Goal: Subscribe to service/newsletter

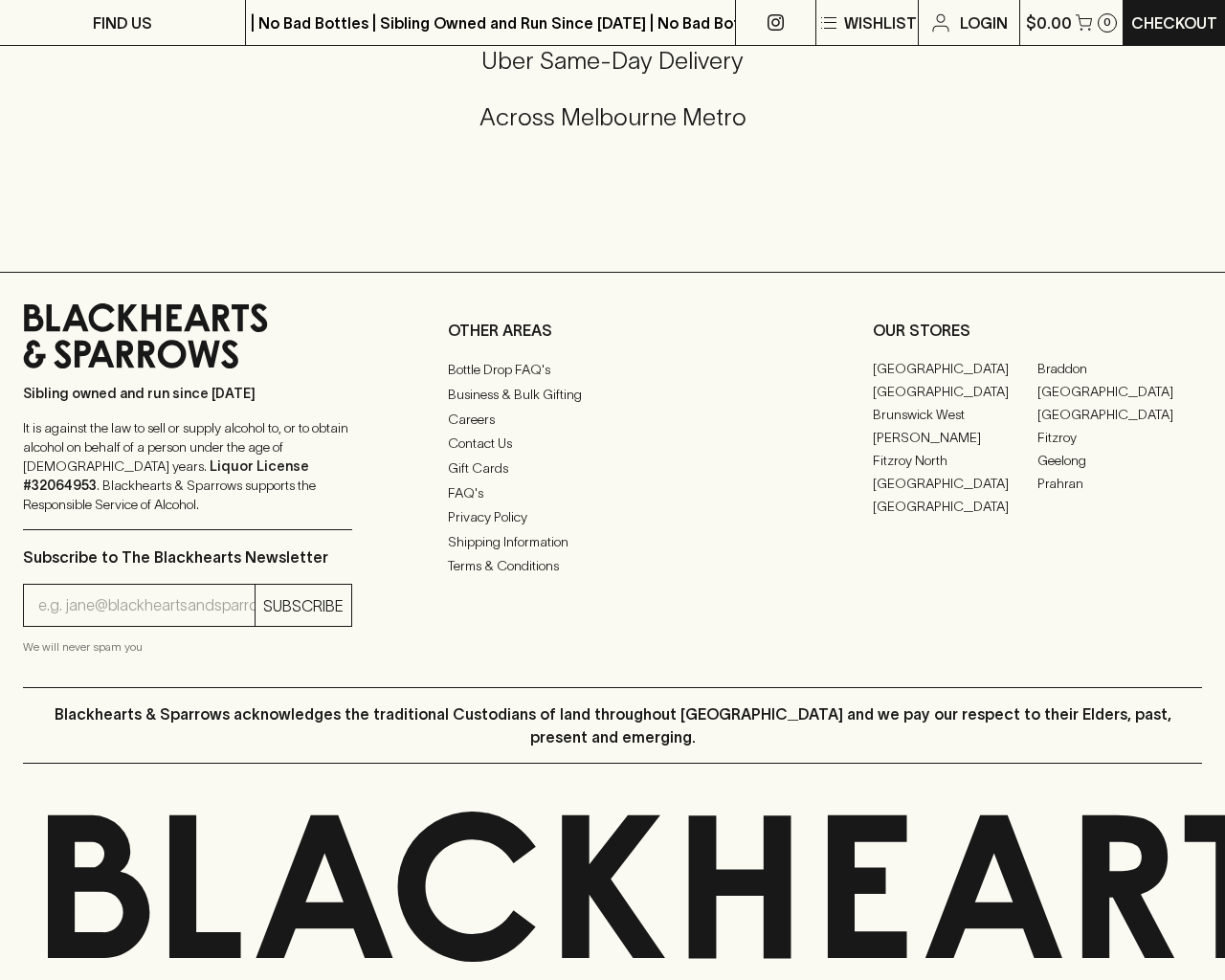
scroll to position [3219, 0]
type input "[EMAIL_ADDRESS]"
type input "1"
type input "e"
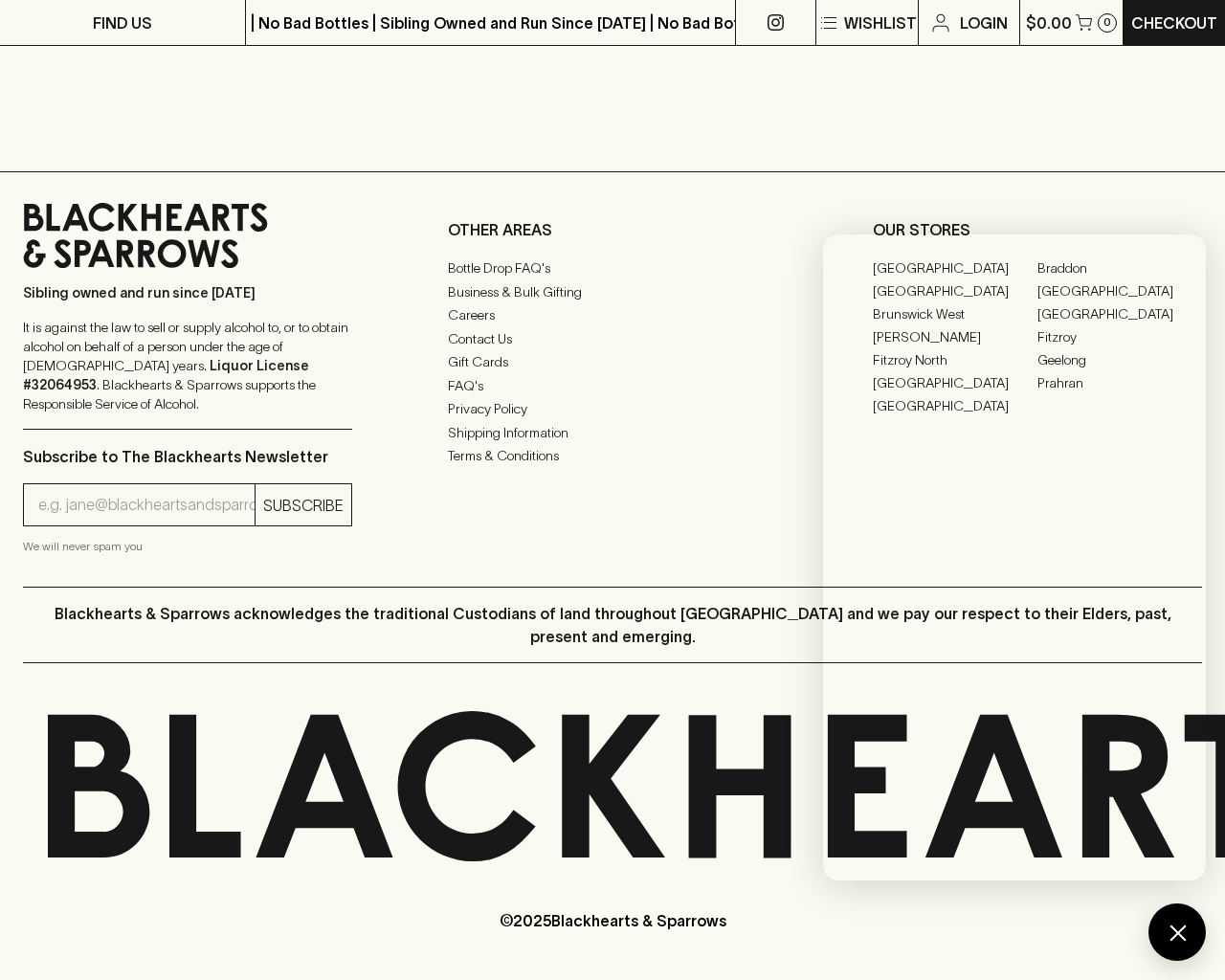
scroll to position [2248, 0]
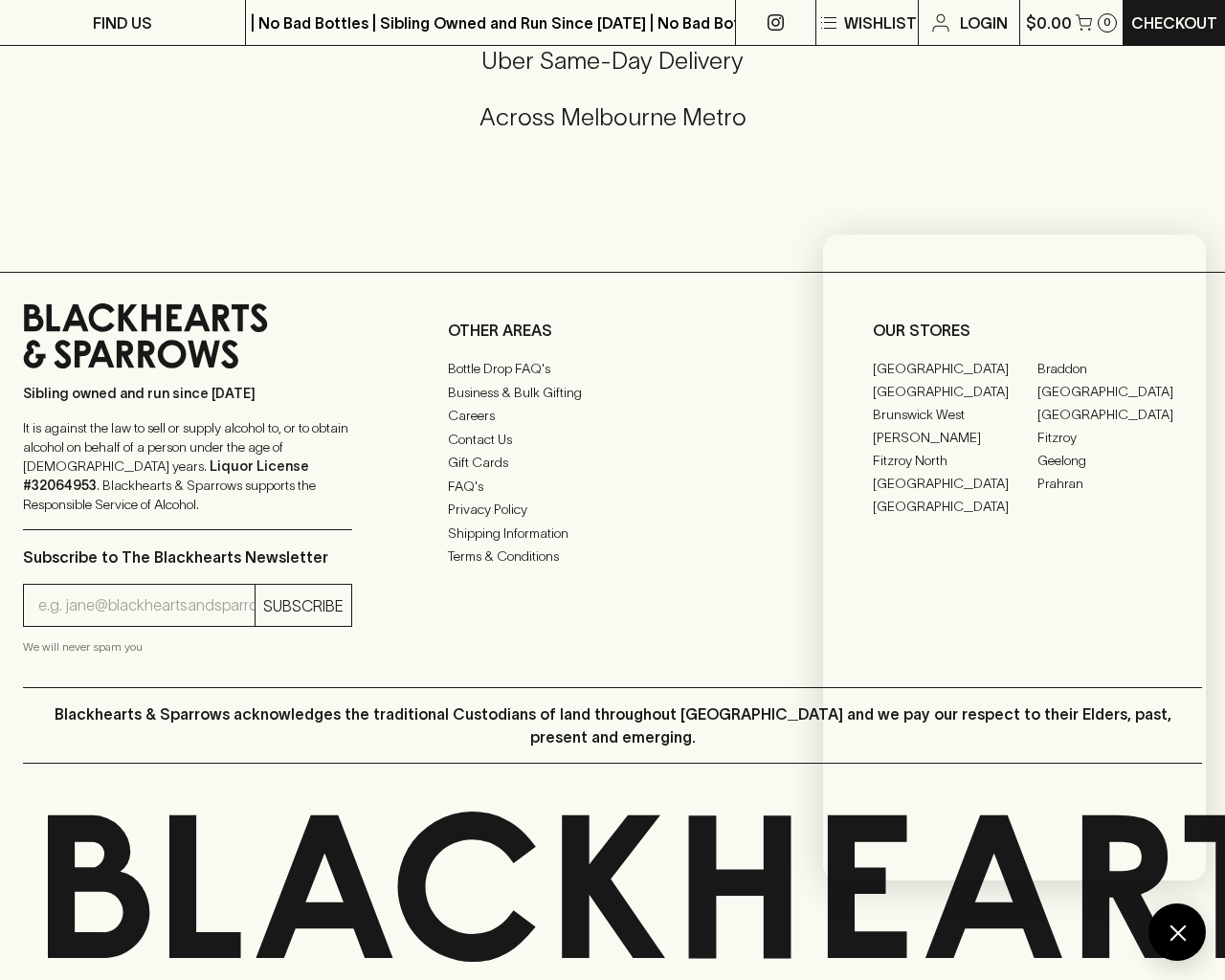
type input "[EMAIL_ADDRESS]"
type input "e"
type input "Elderton E Series Chardonnay 2023"
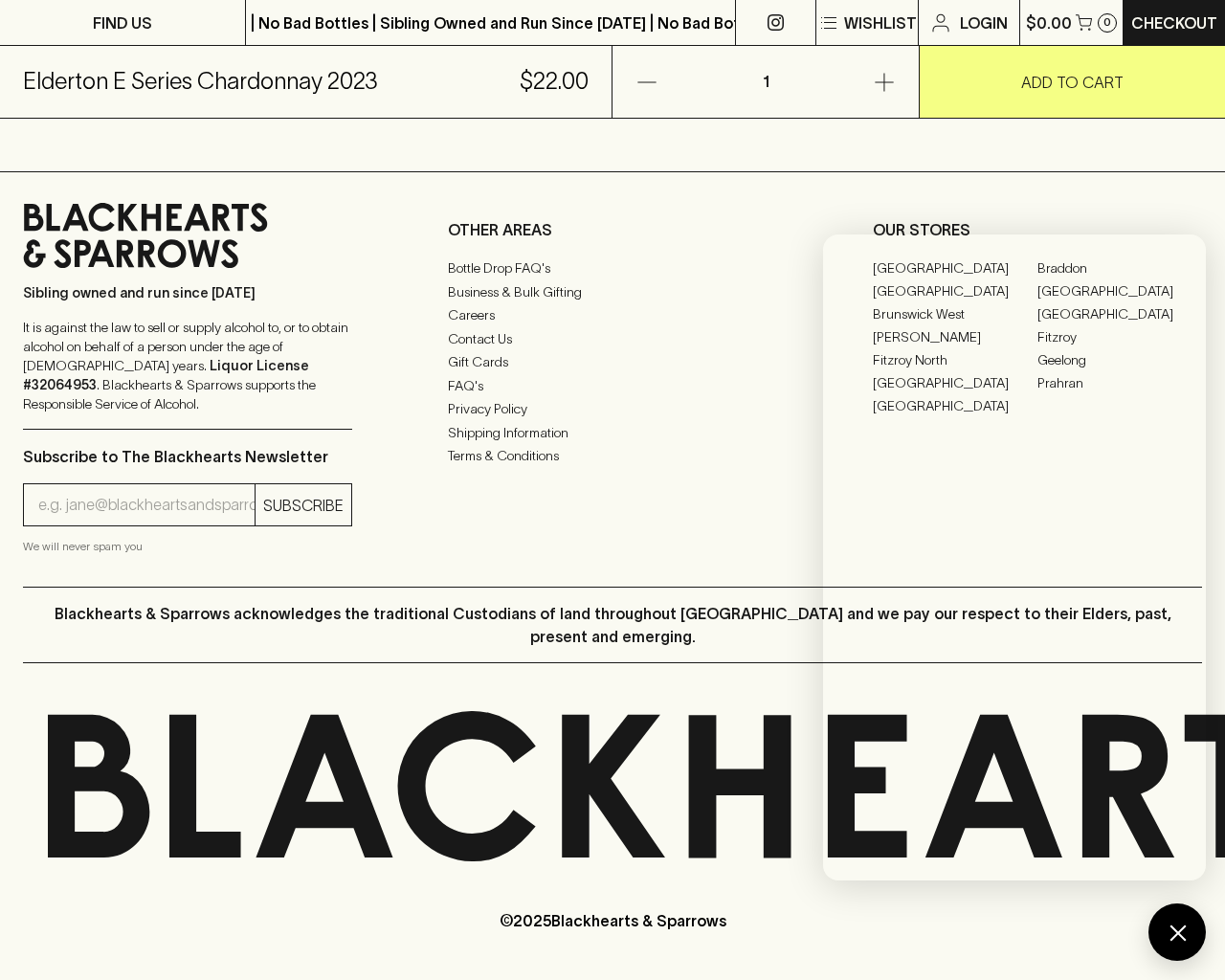
scroll to position [1155, 0]
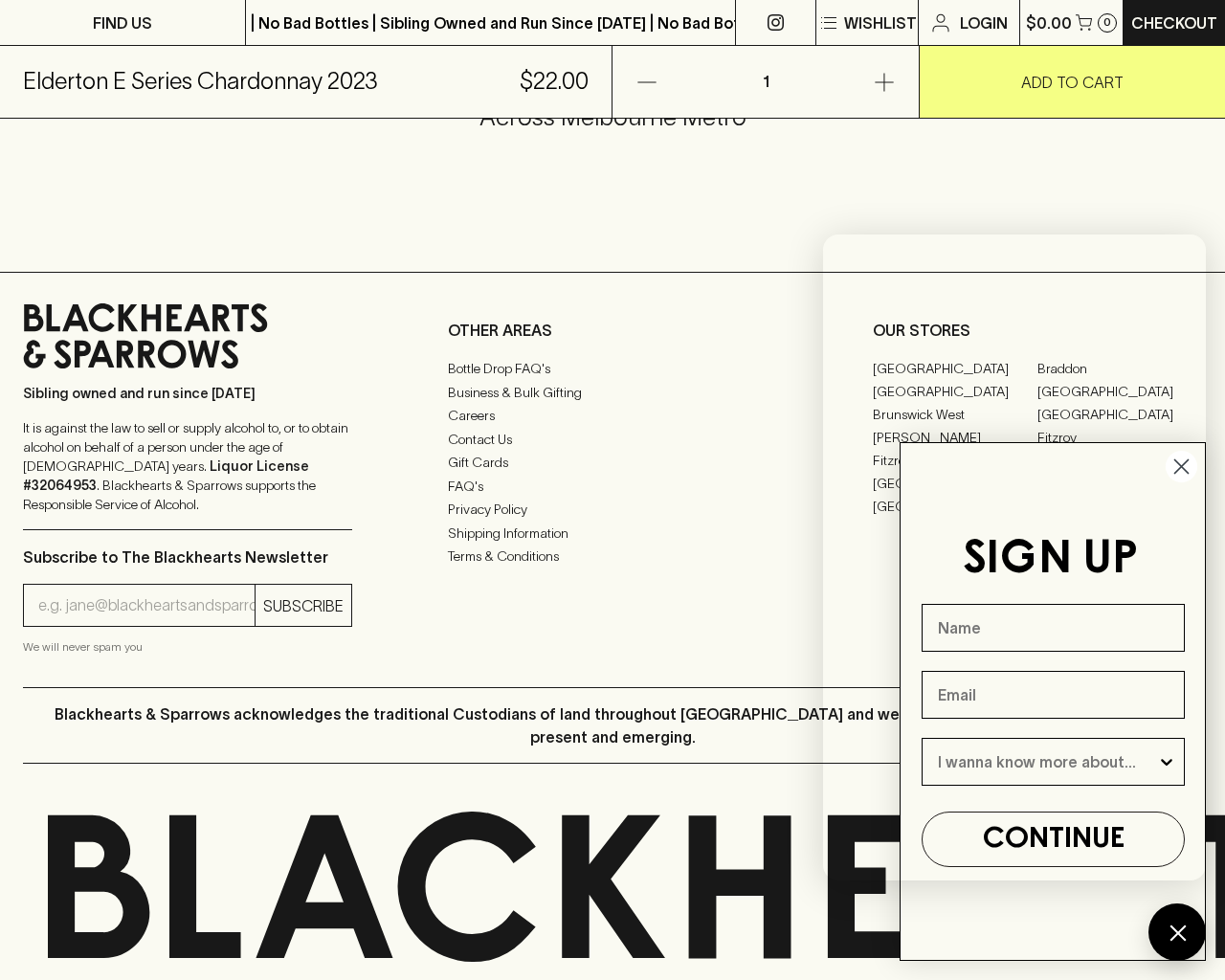
type input "[EMAIL_ADDRESS]"
type input "e"
type input "Beer"
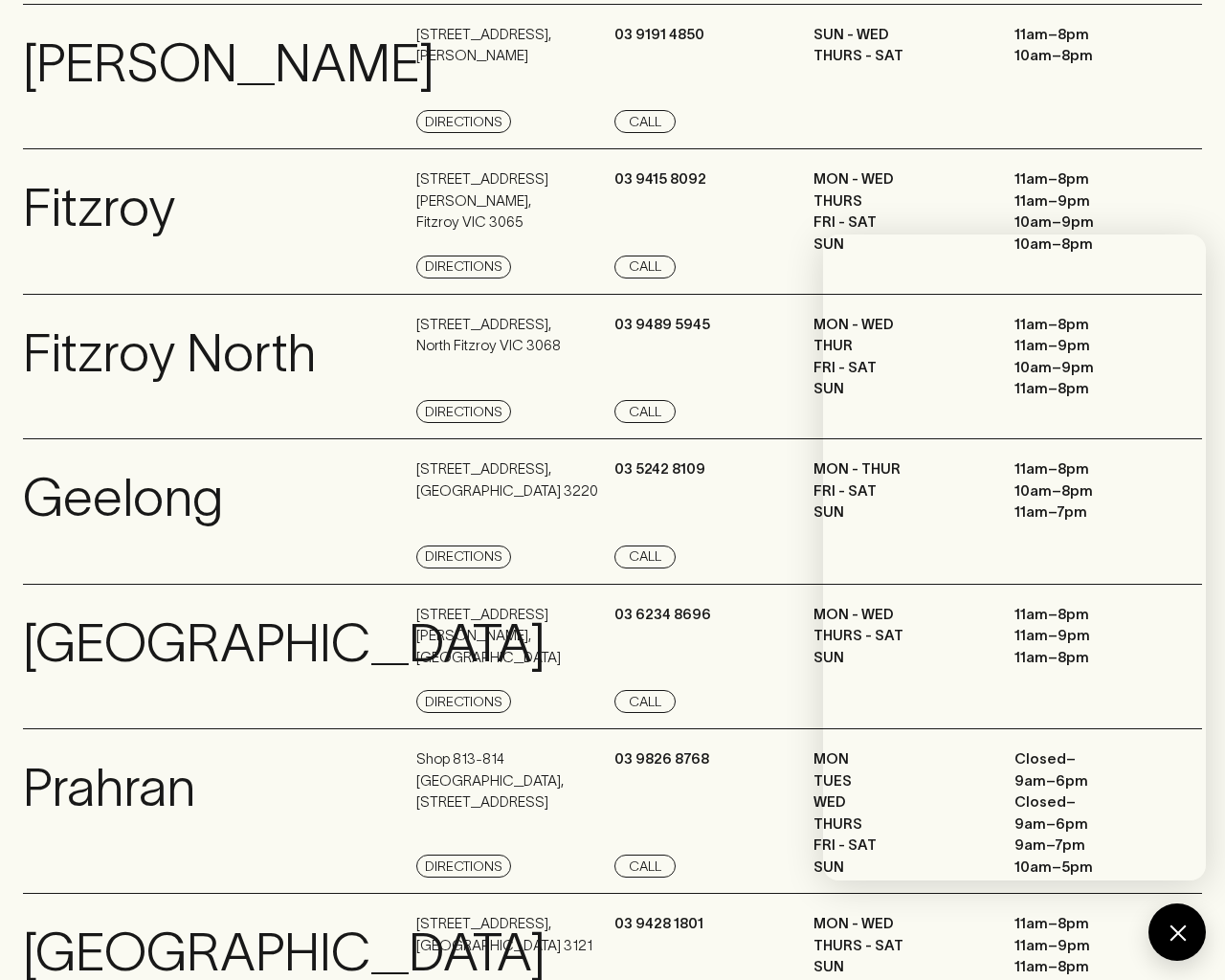
scroll to position [2569, 0]
